Goal: Information Seeking & Learning: Check status

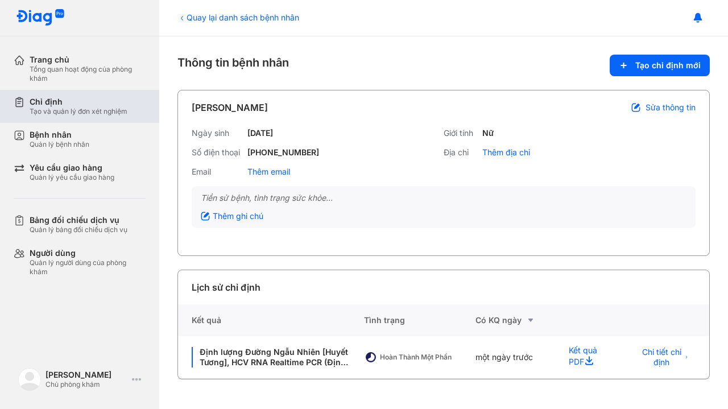
click at [52, 100] on div "Chỉ định" at bounding box center [79, 102] width 98 height 10
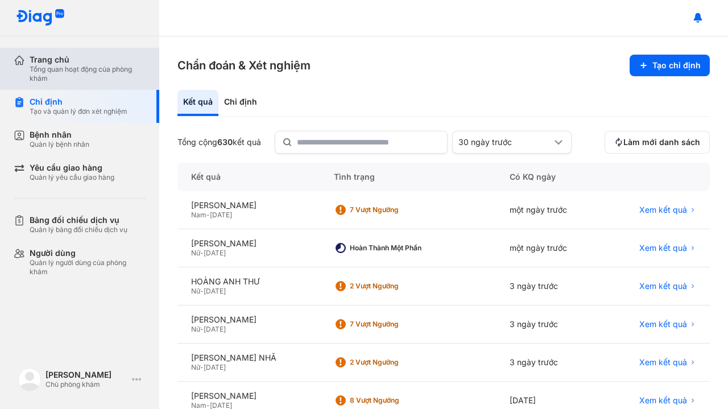
click at [45, 69] on div "Tổng quan hoạt động của phòng khám" at bounding box center [88, 74] width 116 height 18
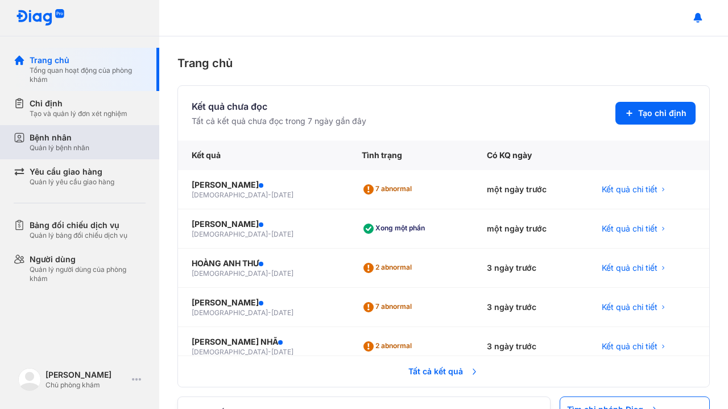
click at [51, 147] on div "Quản lý bệnh nhân" at bounding box center [60, 147] width 60 height 9
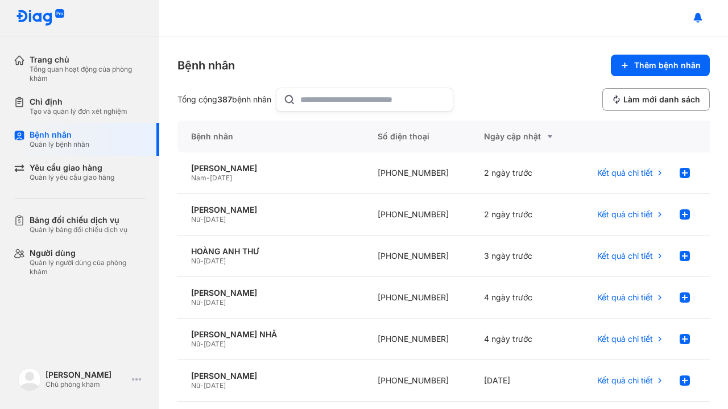
click at [340, 96] on input "text" at bounding box center [373, 99] width 146 height 23
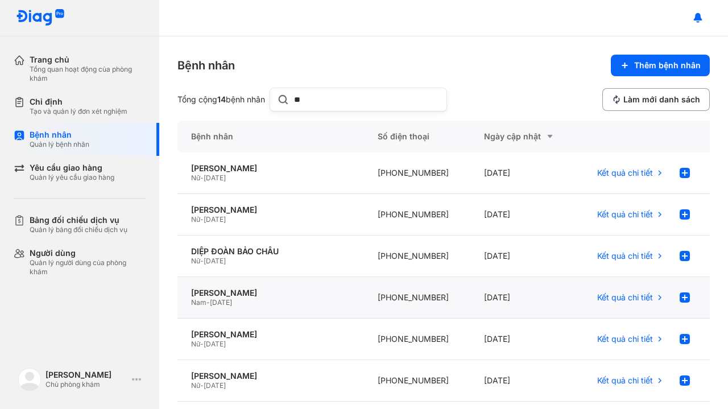
type input "**"
click at [303, 298] on div "Nam - 01/05/1960" at bounding box center [270, 302] width 159 height 9
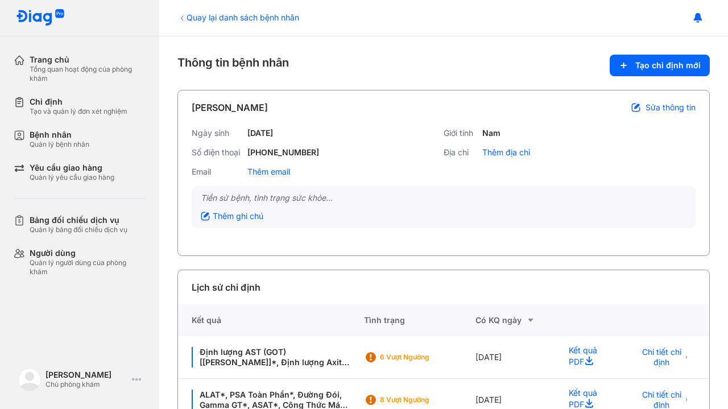
scroll to position [115, 0]
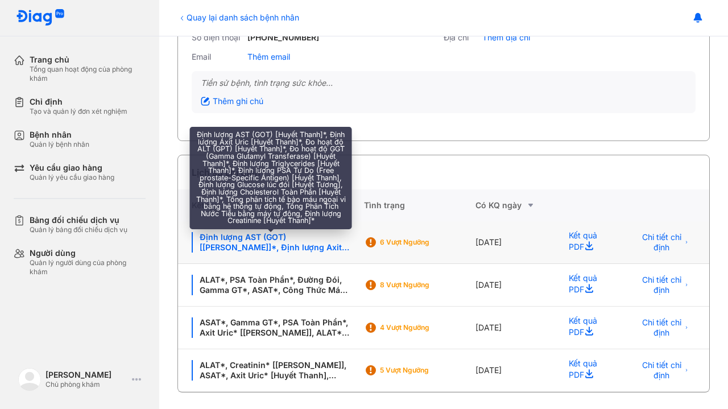
click at [296, 246] on div "Định lượng AST (GOT) [Huyết Thanh]*, Định lượng Axit Uric [Huyết Thanh]*, Đo ho…" at bounding box center [271, 242] width 159 height 20
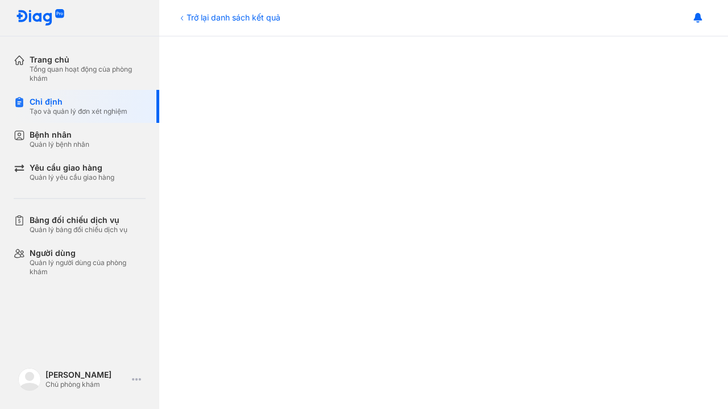
scroll to position [480, 0]
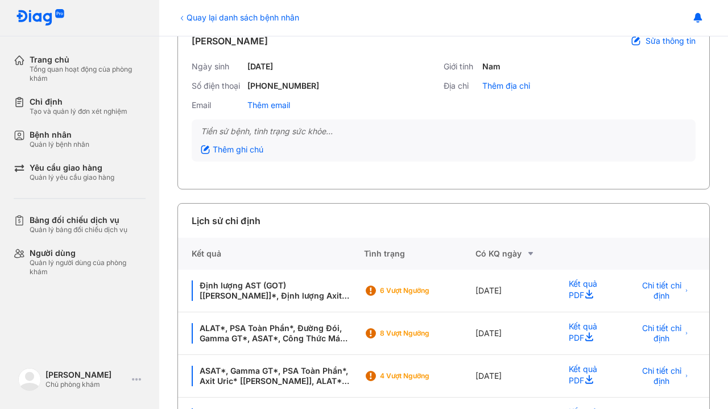
scroll to position [68, 0]
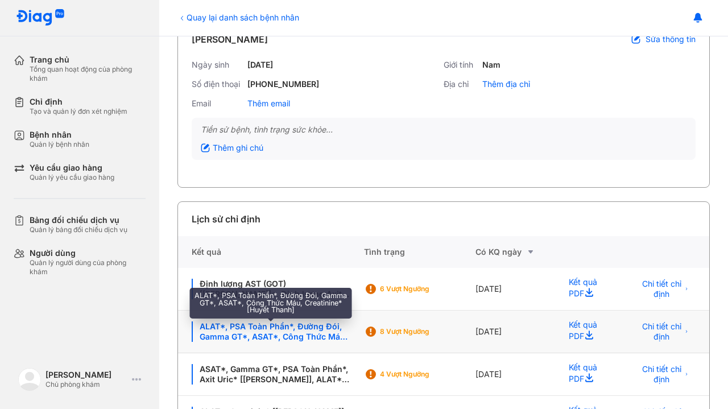
click at [308, 326] on div "ALAT*, PSA Toàn Phần*, Đường Đói, Gamma GT*, ASAT*, Công Thức Máu, Creatinine* …" at bounding box center [271, 331] width 159 height 20
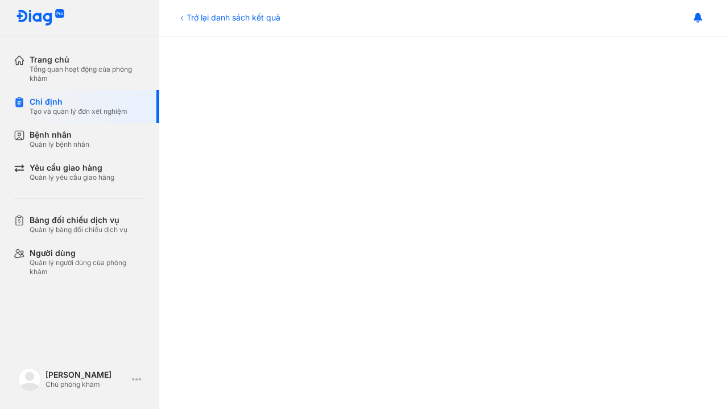
scroll to position [343, 0]
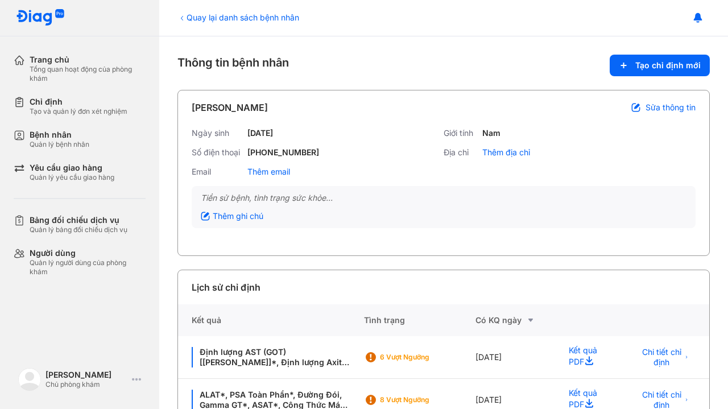
scroll to position [115, 0]
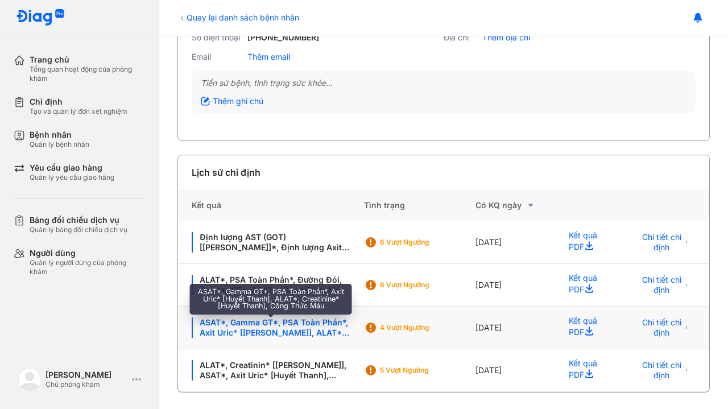
click at [337, 327] on div "ASAT*, Gamma GT*, PSA Toàn Phần*, Axit Uric* [Huyết Thanh], ALAT*, Creatinine* …" at bounding box center [271, 327] width 159 height 20
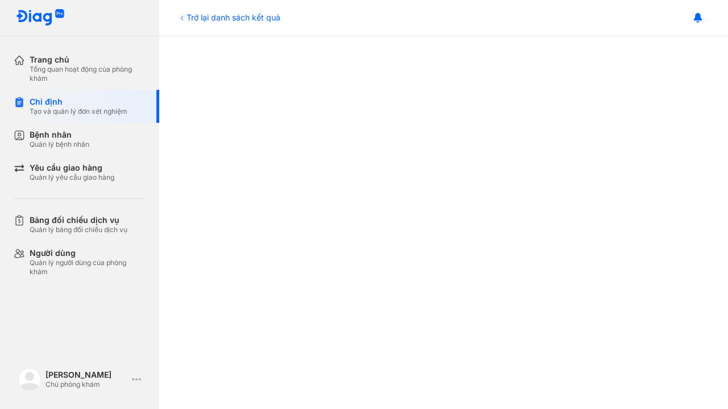
scroll to position [373, 0]
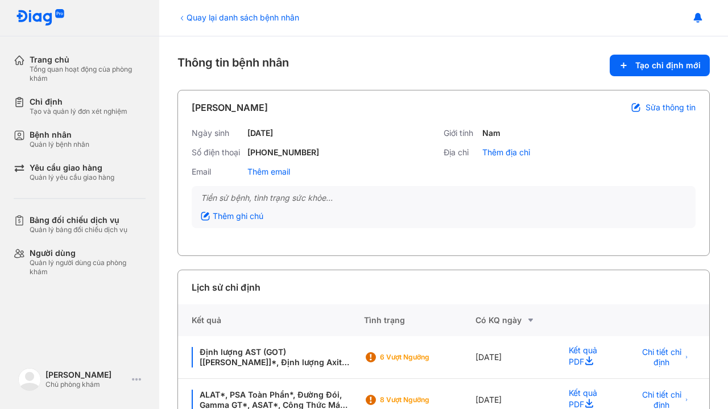
scroll to position [115, 0]
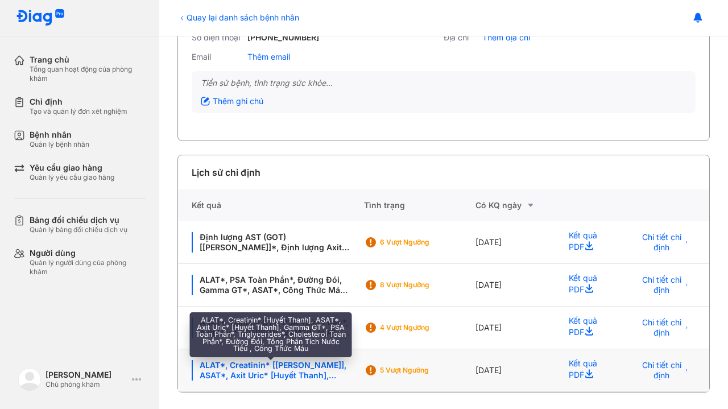
click at [295, 373] on div "ALAT*, Creatinin* [[PERSON_NAME]], ASAT*, Axit Uric* [Huyết Thanh], Gamma GT*, …" at bounding box center [271, 370] width 159 height 20
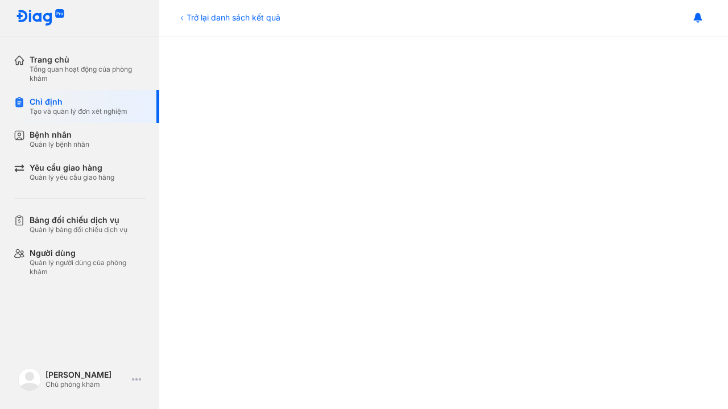
scroll to position [371, 0]
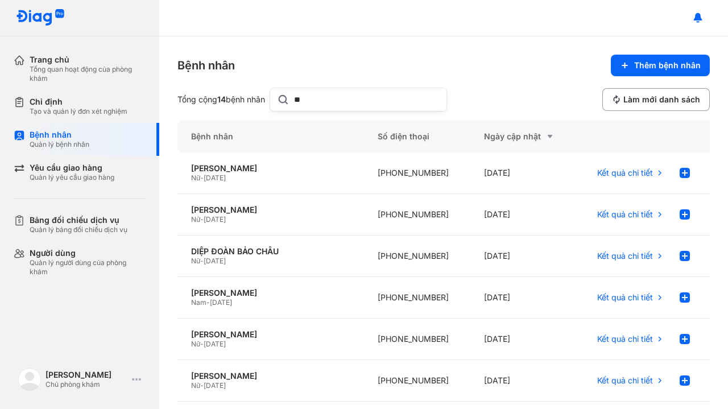
click at [323, 104] on input "**" at bounding box center [367, 99] width 146 height 23
click at [313, 102] on input "*****" at bounding box center [369, 99] width 146 height 23
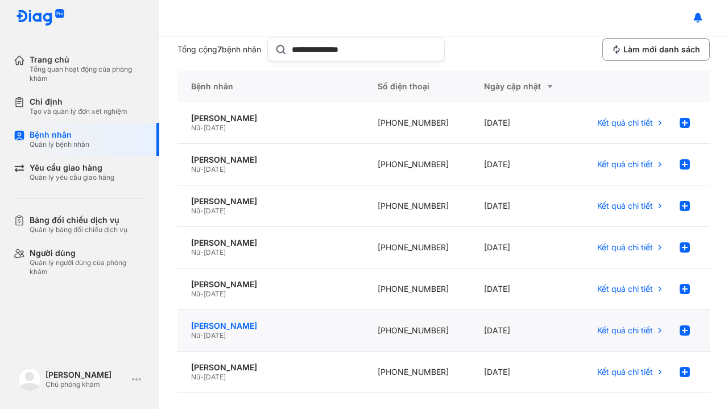
type input "**********"
click at [244, 321] on div "[PERSON_NAME]" at bounding box center [270, 326] width 159 height 10
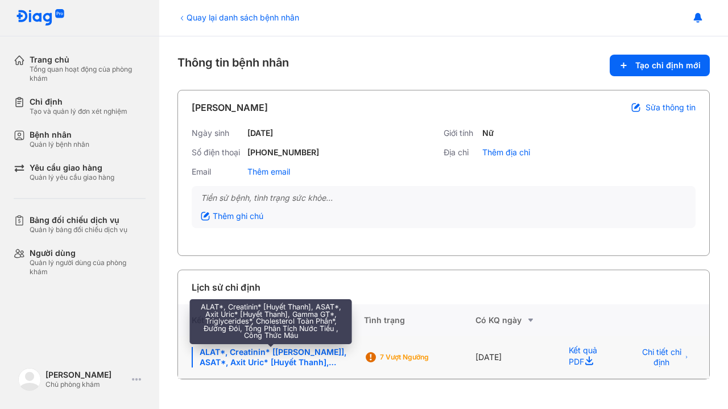
click at [280, 351] on div "ALAT*, Creatinin* [Huyết Thanh], ASAT*, Axit Uric* [Huyết Thanh], Gamma GT*, Tr…" at bounding box center [271, 357] width 159 height 20
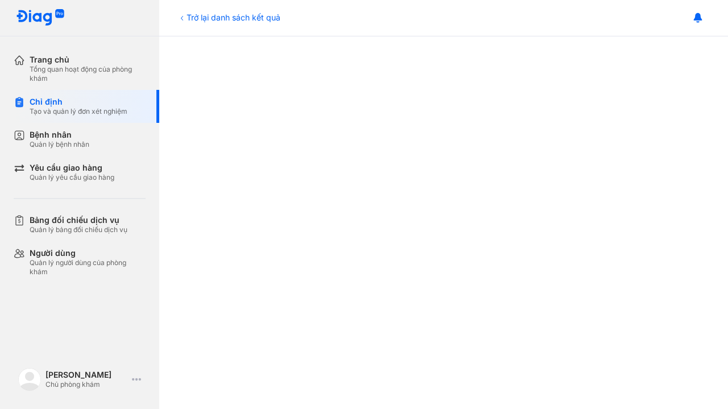
scroll to position [480, 0]
